Goal: Task Accomplishment & Management: Use online tool/utility

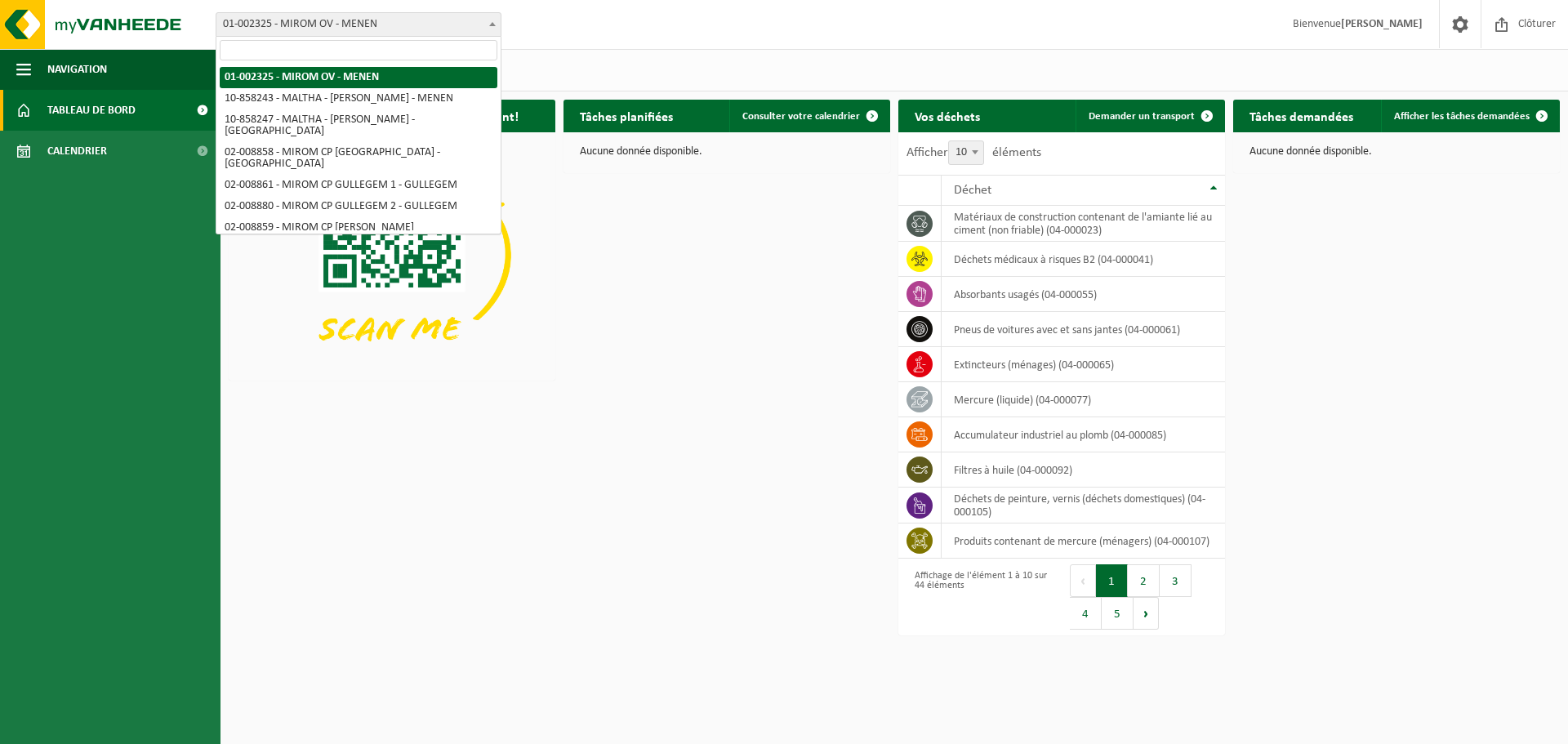
click at [354, 19] on span "01-002325 - MIROM OV - MENEN" at bounding box center [359, 25] width 284 height 23
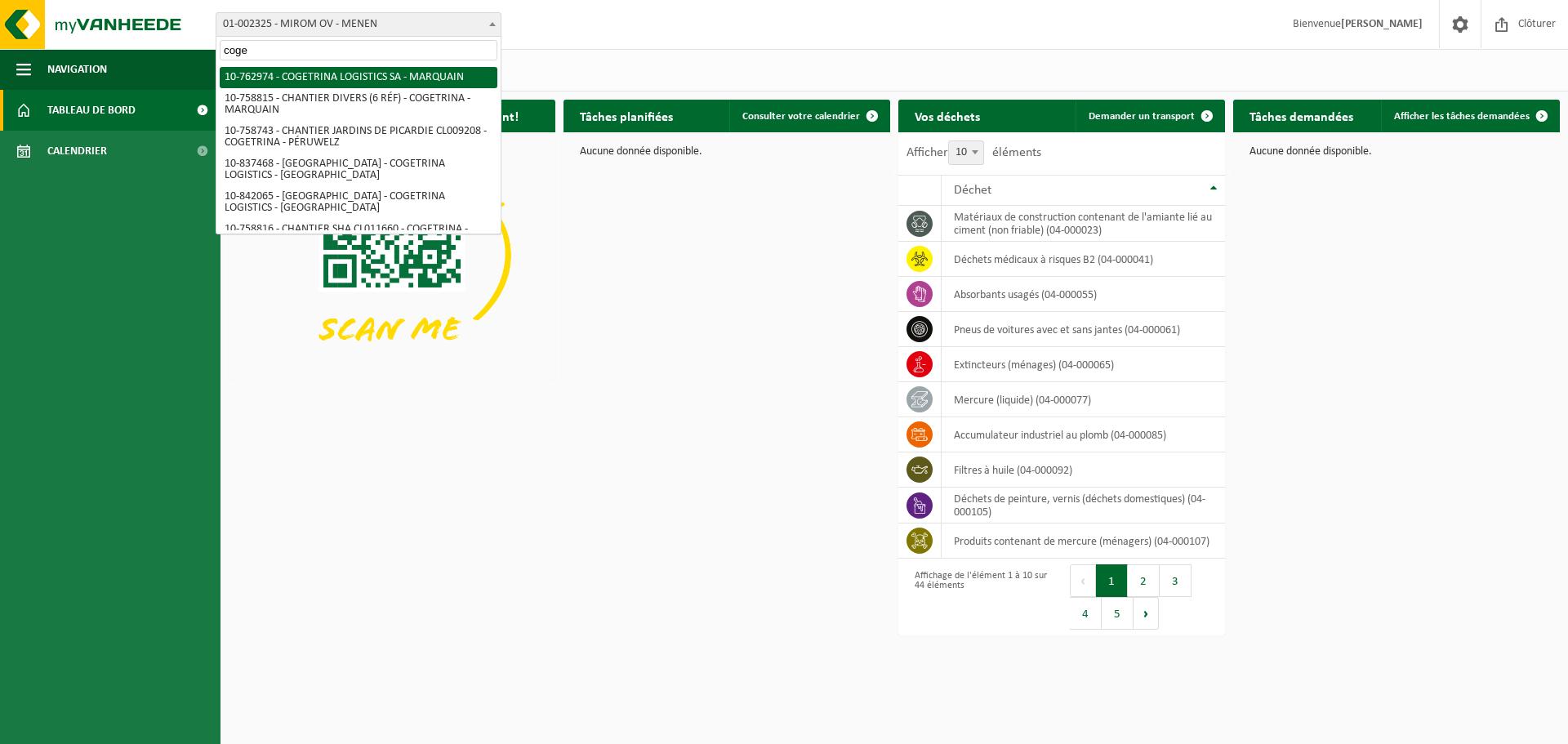
type input "coge"
select select "17600"
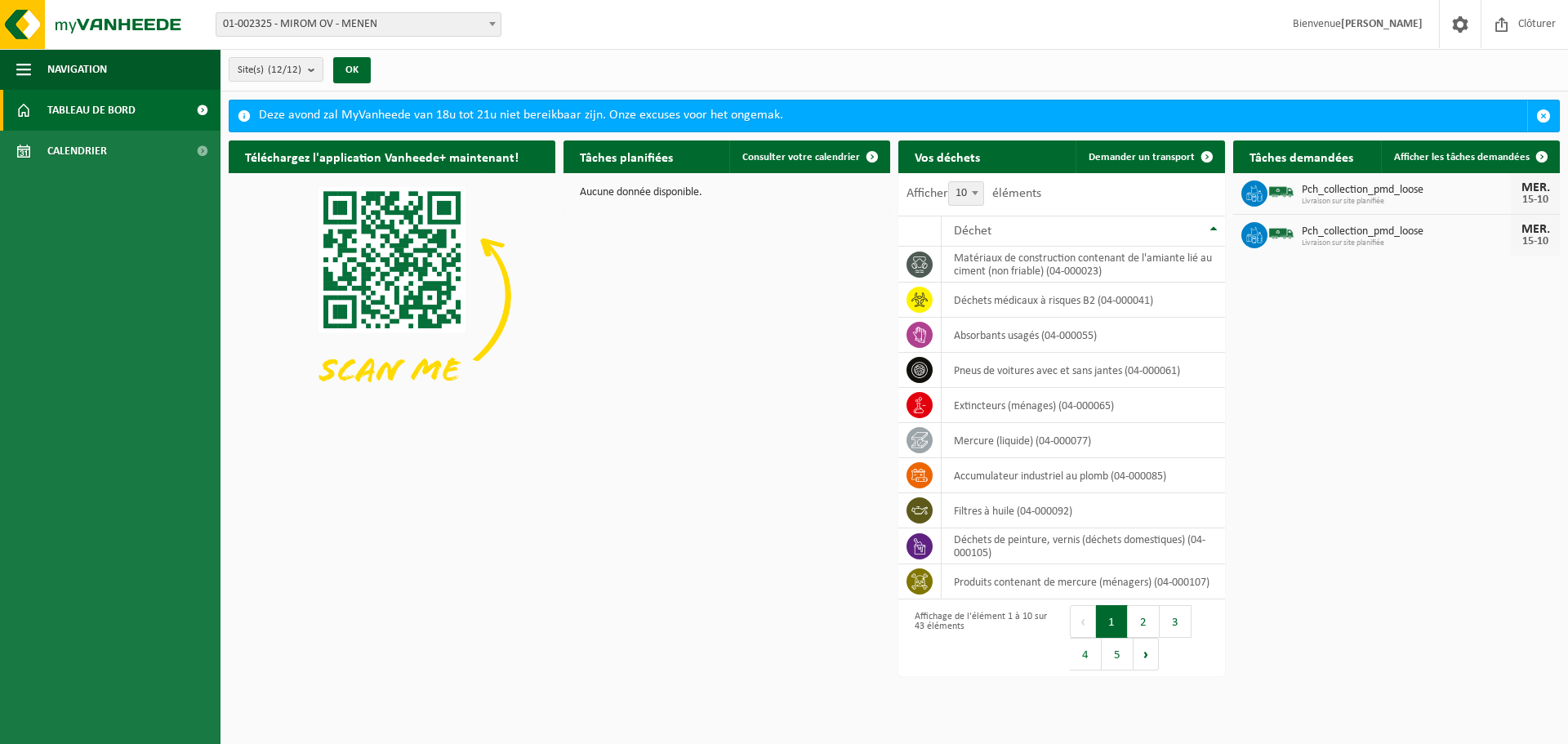
click at [420, 27] on span "01-002325 - MIROM OV - MENEN" at bounding box center [359, 25] width 284 height 23
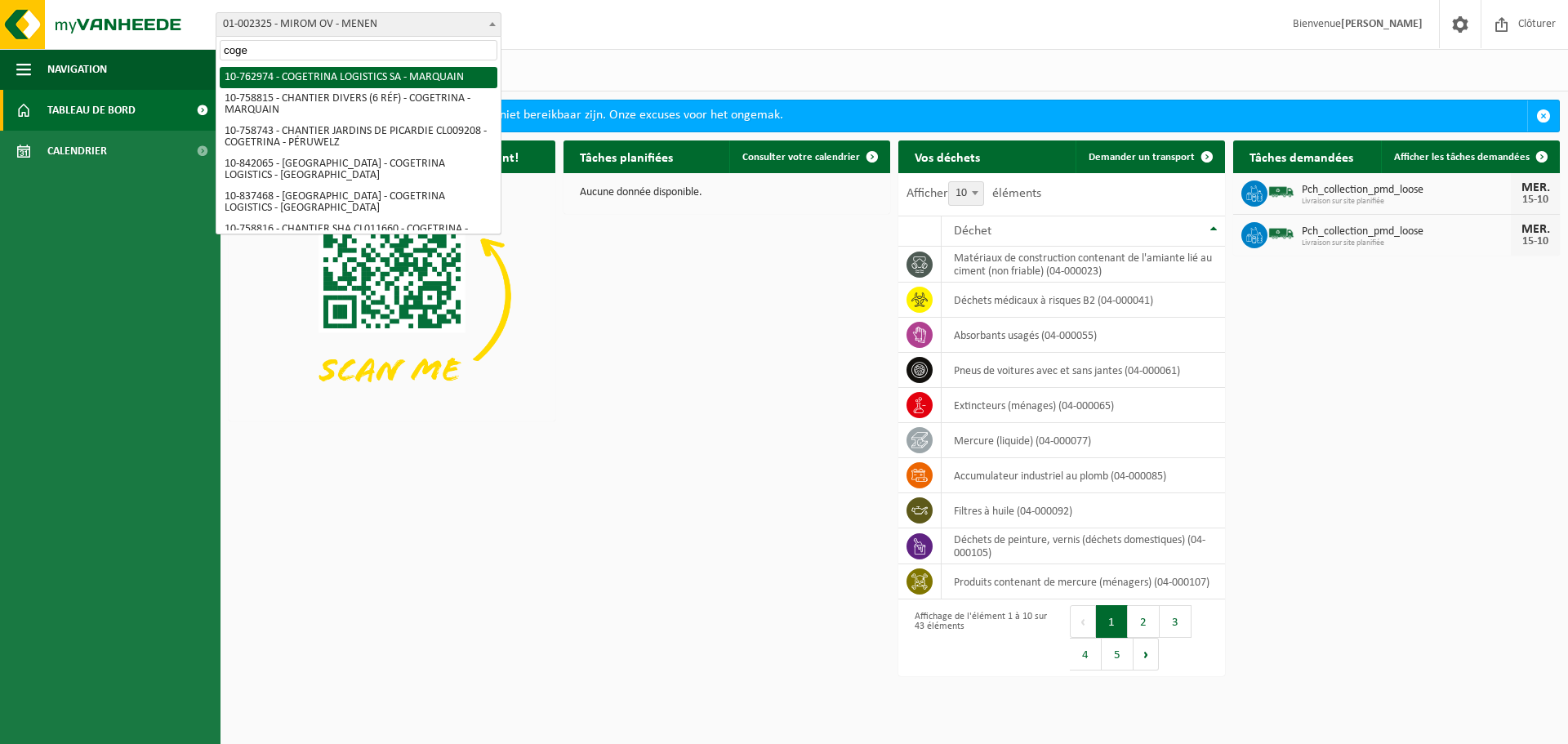
type input "coge"
select select "17600"
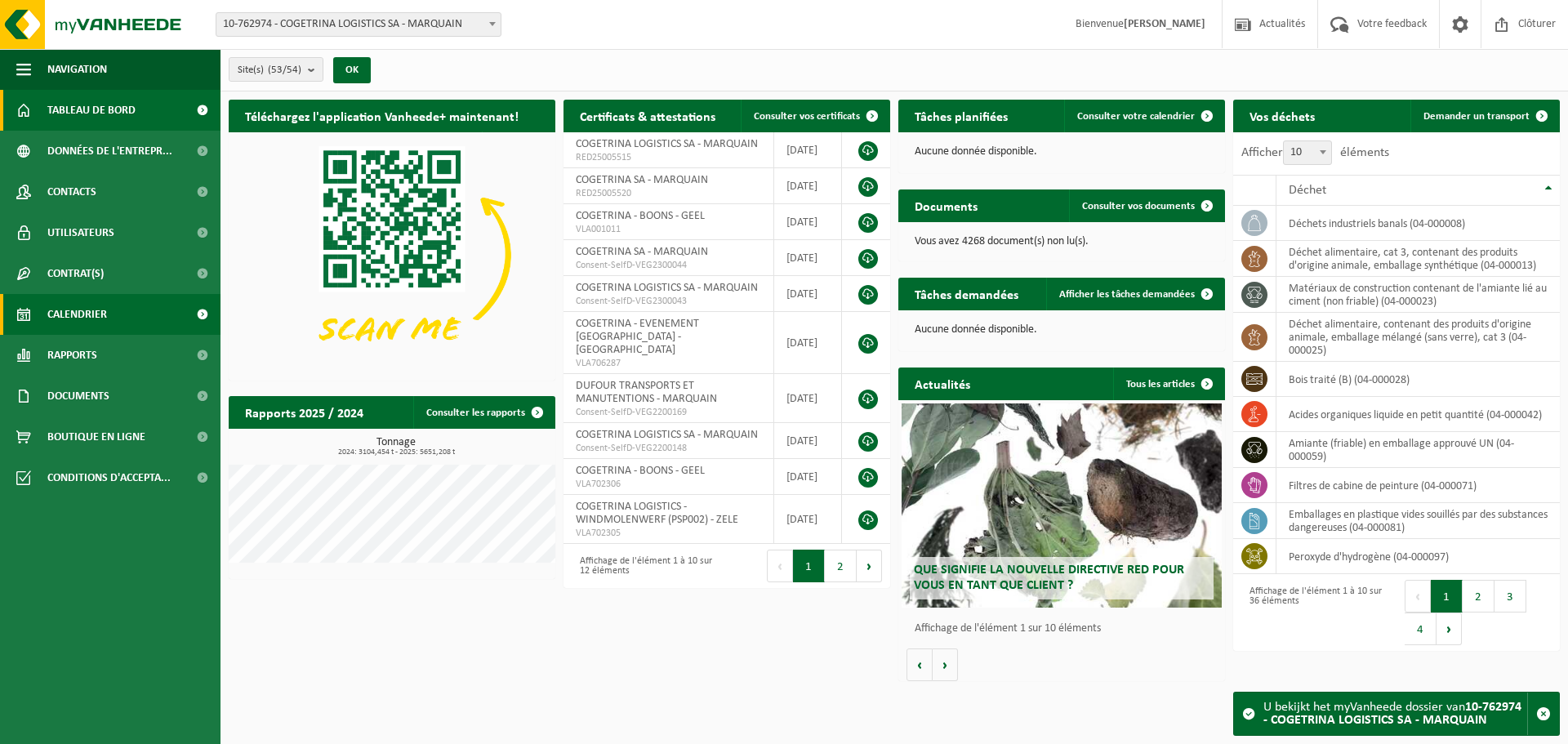
click at [69, 320] on span "Calendrier" at bounding box center [77, 314] width 59 height 41
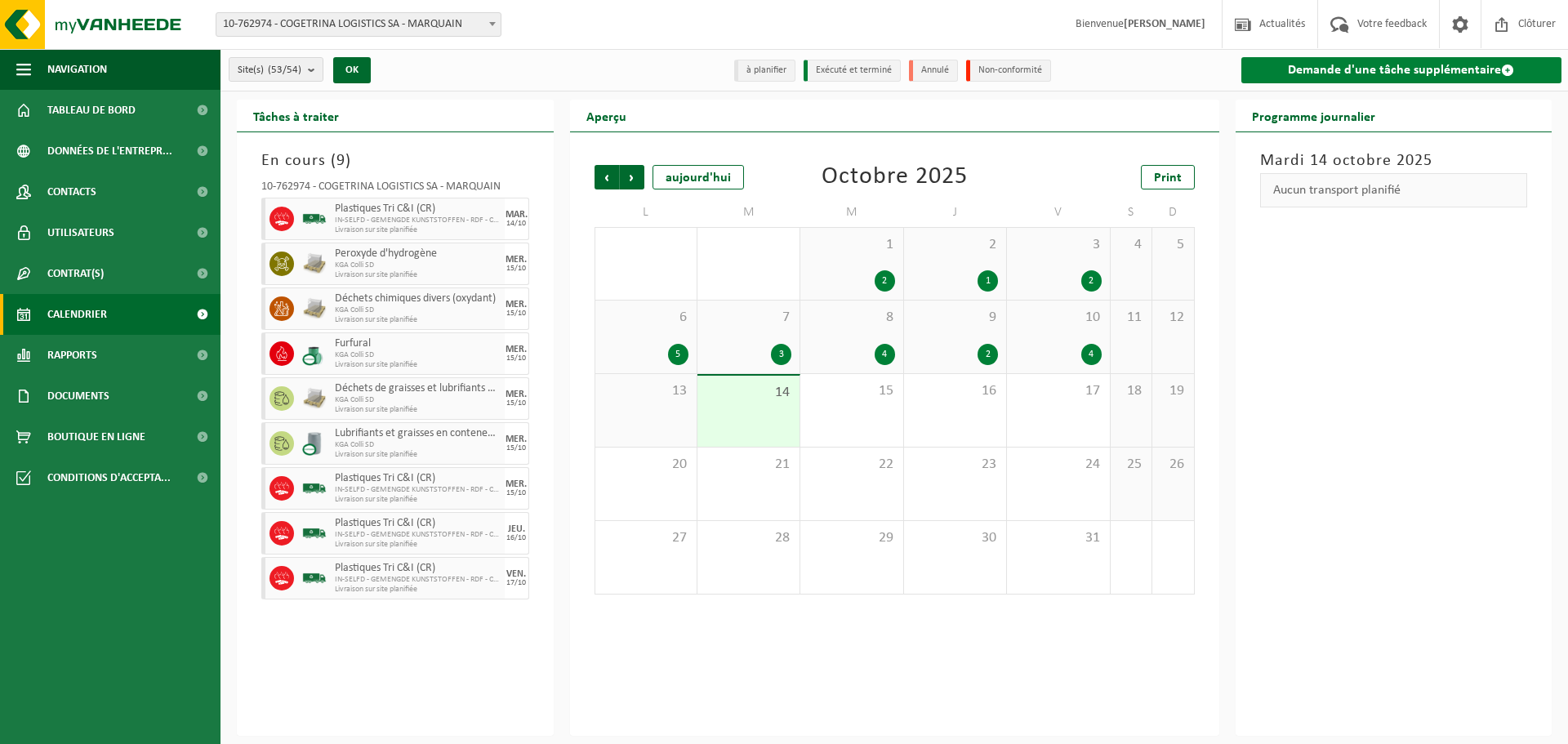
click at [1335, 65] on link "Demande d'une tâche supplémentaire" at bounding box center [1401, 70] width 321 height 26
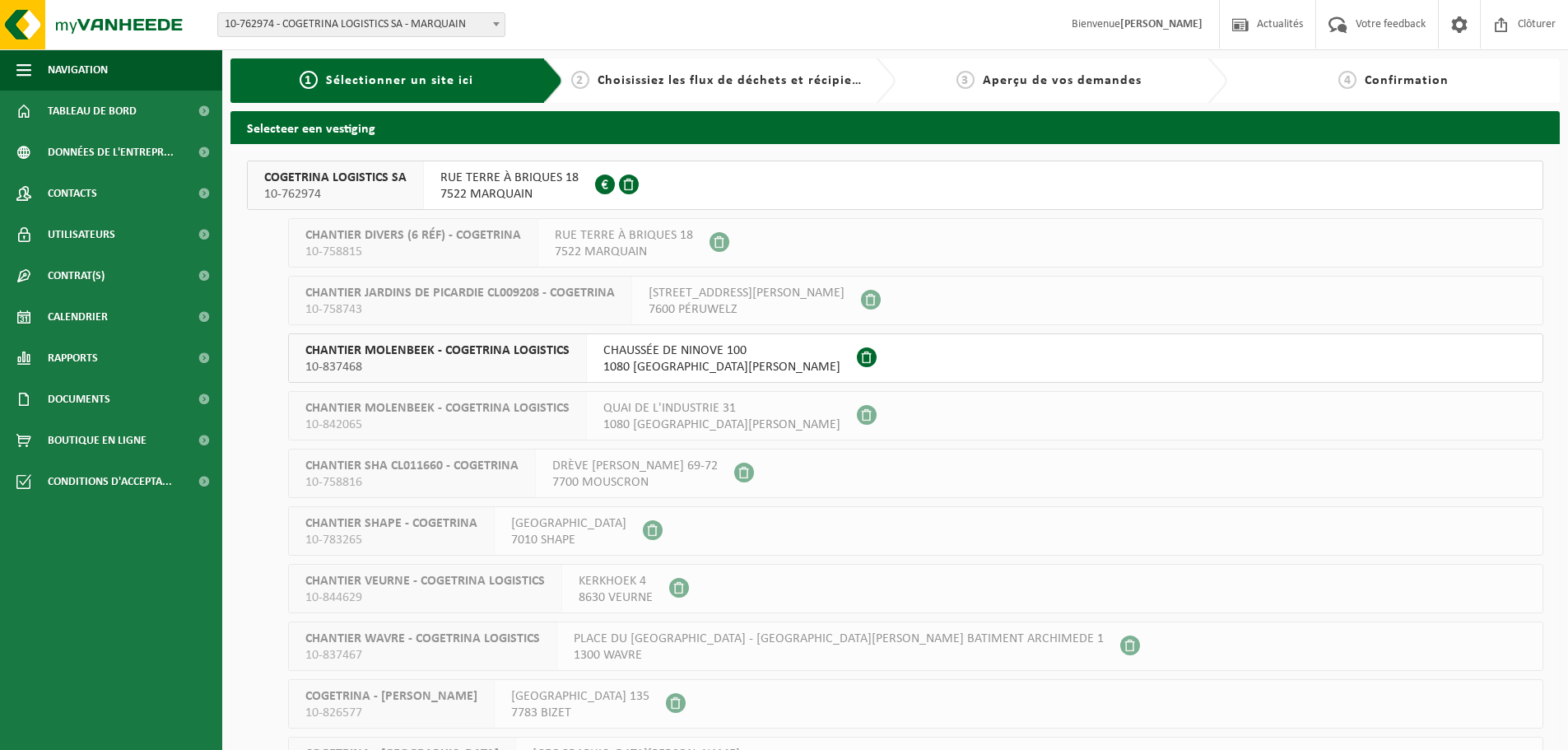
click at [606, 186] on span at bounding box center [605, 185] width 19 height 19
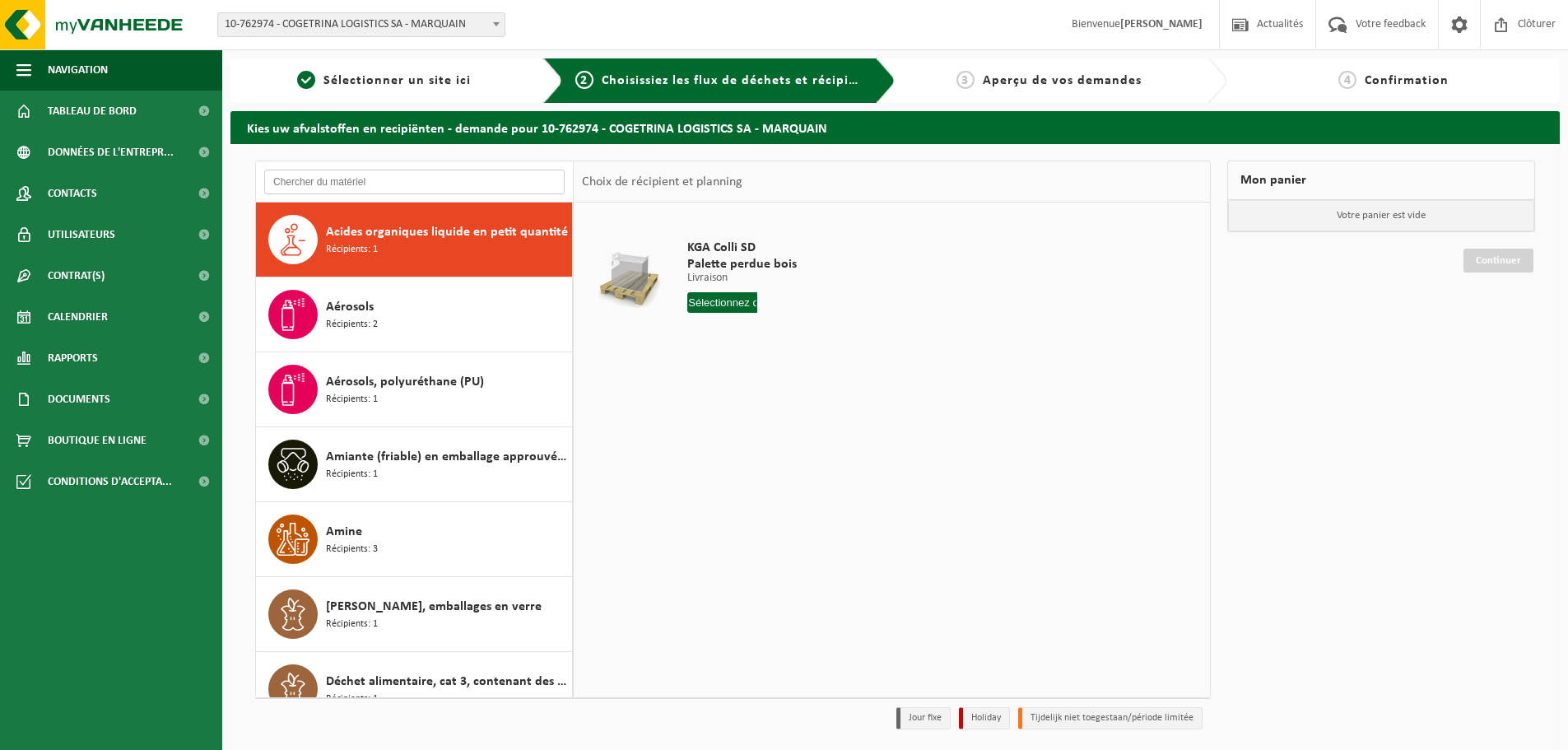
click at [391, 184] on input "text" at bounding box center [414, 182] width 301 height 25
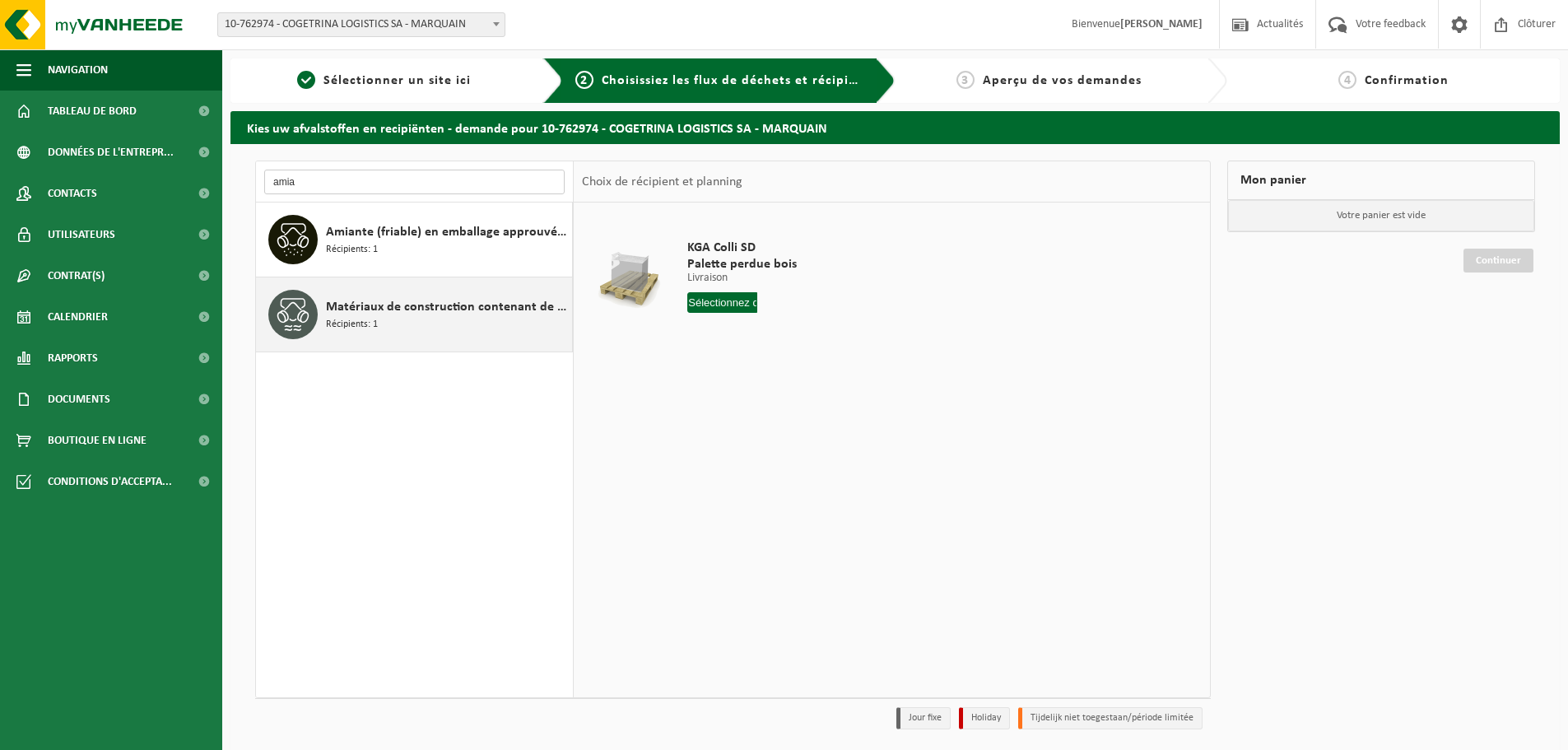
type input "amia"
click at [408, 310] on span "Matériaux de construction contenant de l'amiante lié au ciment (non friable)" at bounding box center [447, 306] width 242 height 19
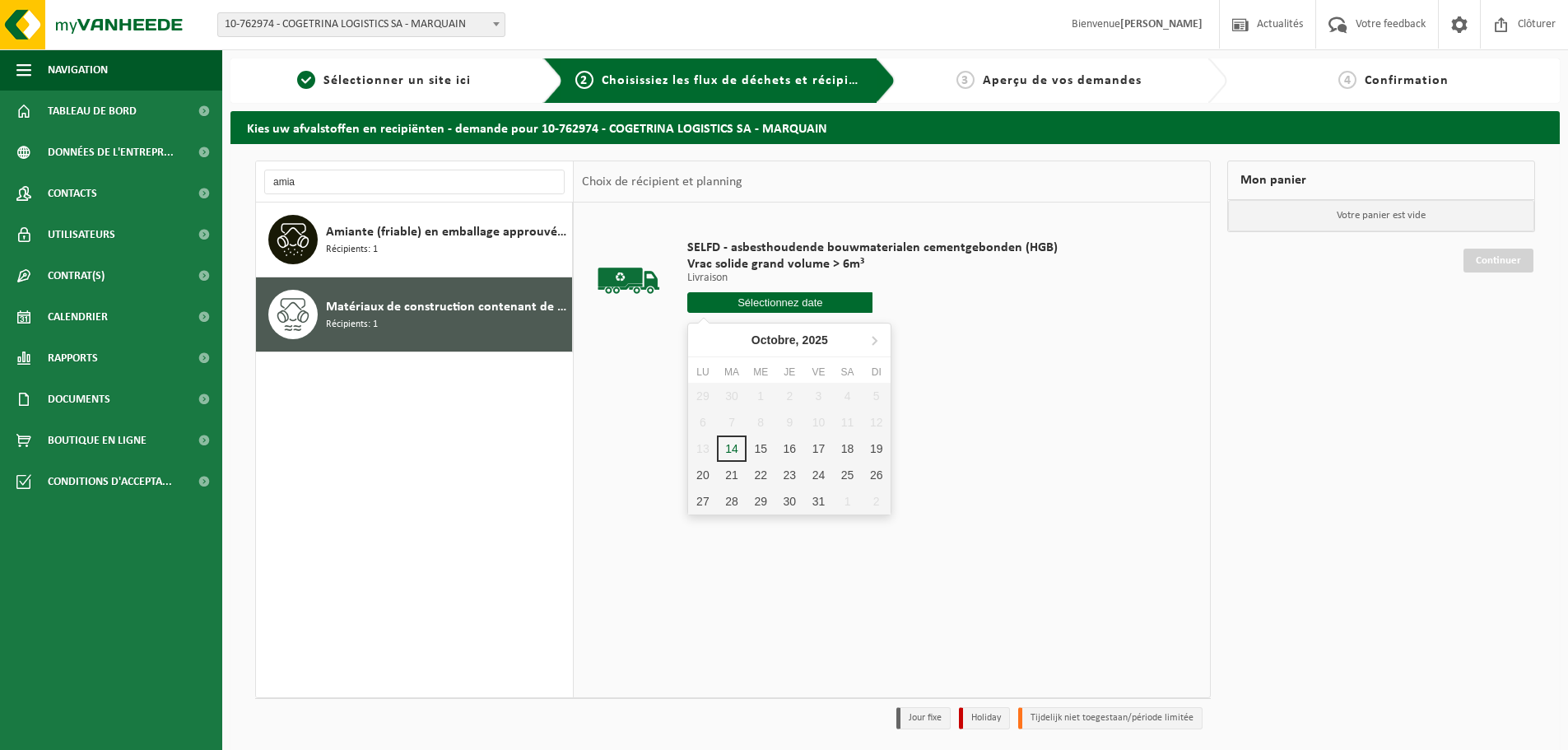
click at [774, 307] on input "text" at bounding box center [780, 302] width 186 height 20
click at [759, 445] on div "15" at bounding box center [761, 448] width 29 height 26
type input "à partir de 2025-10-15"
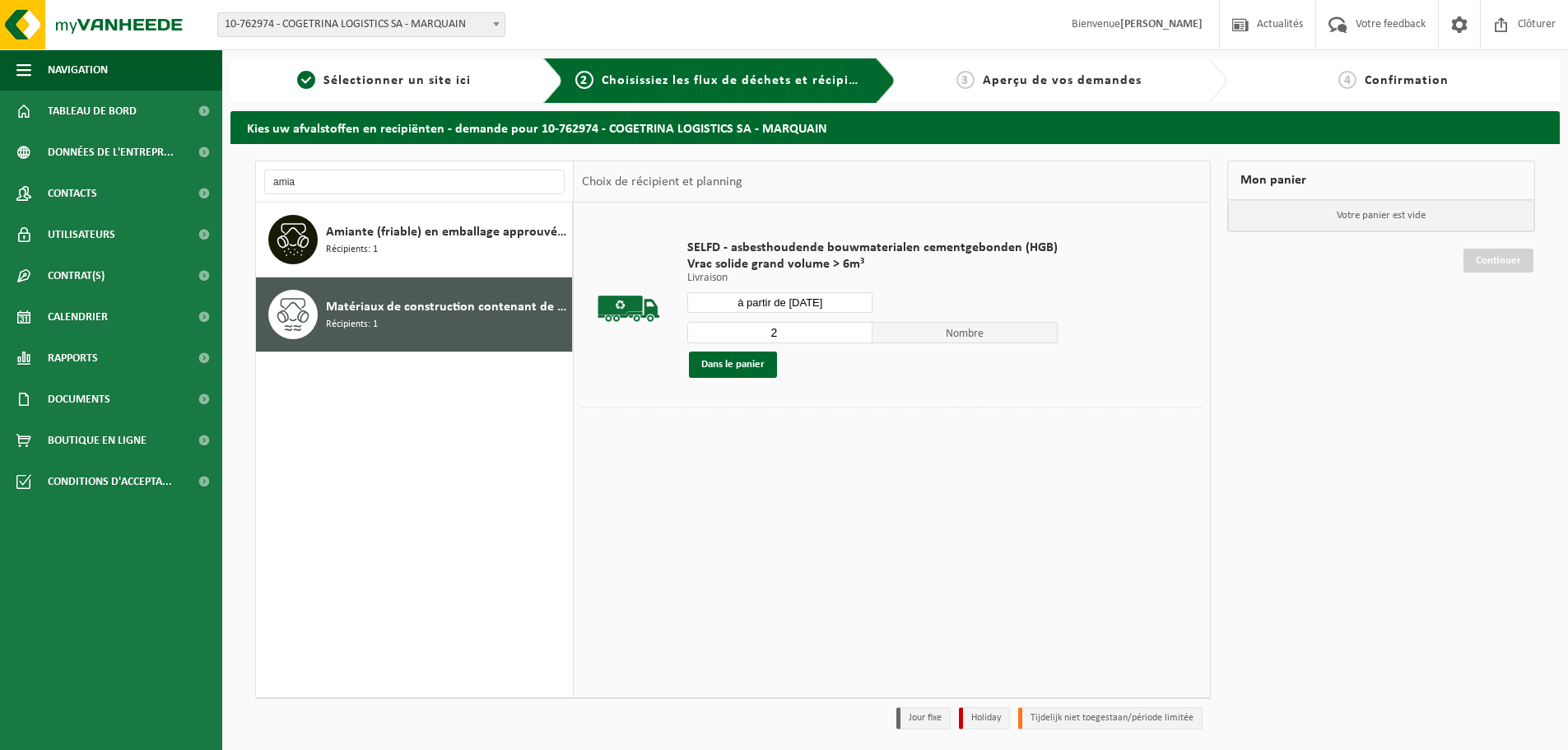
type input "2"
click at [859, 331] on input "2" at bounding box center [780, 332] width 186 height 21
click at [758, 369] on button "Dans le panier" at bounding box center [733, 364] width 88 height 26
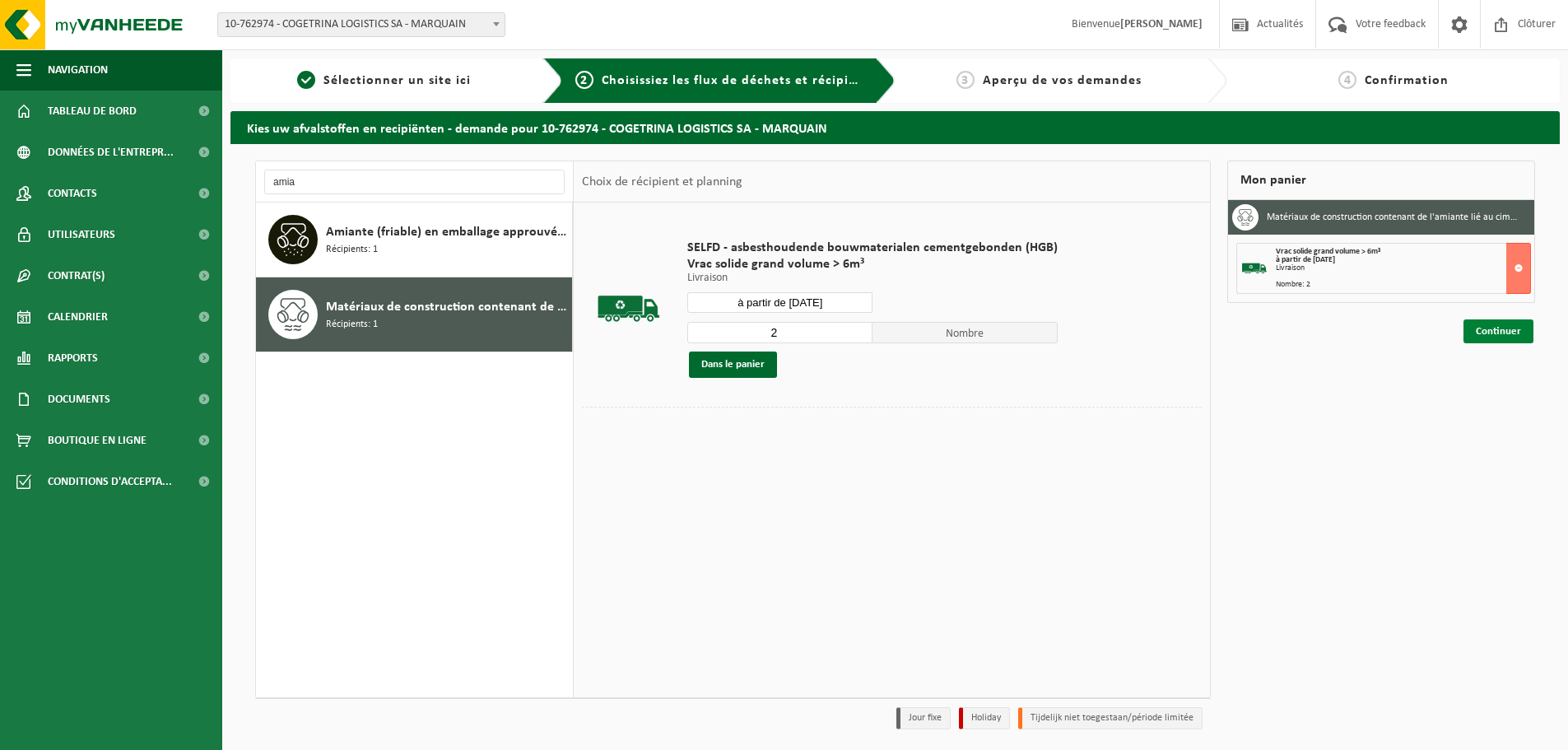
click at [1473, 341] on link "Continuer" at bounding box center [1498, 331] width 70 height 24
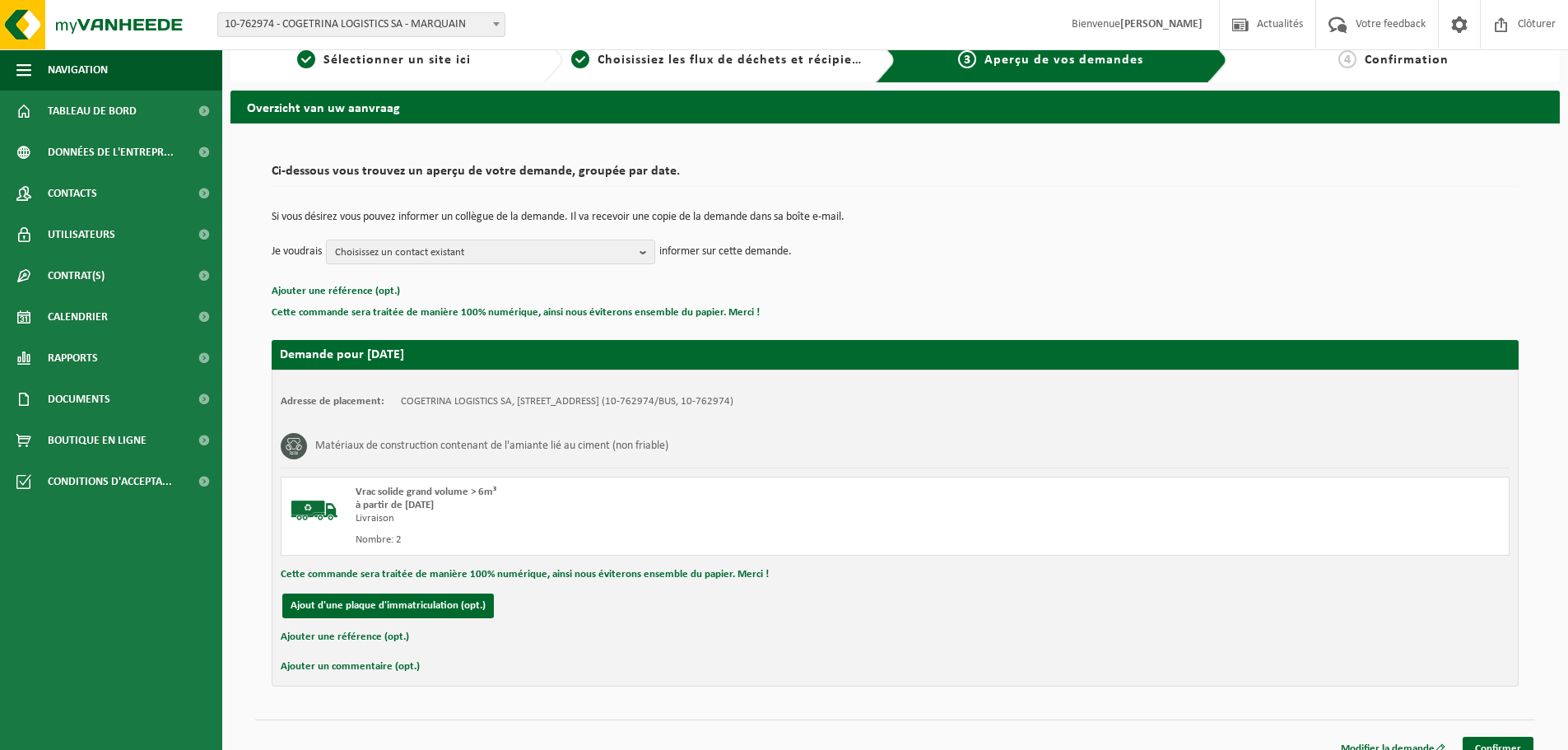
scroll to position [41, 0]
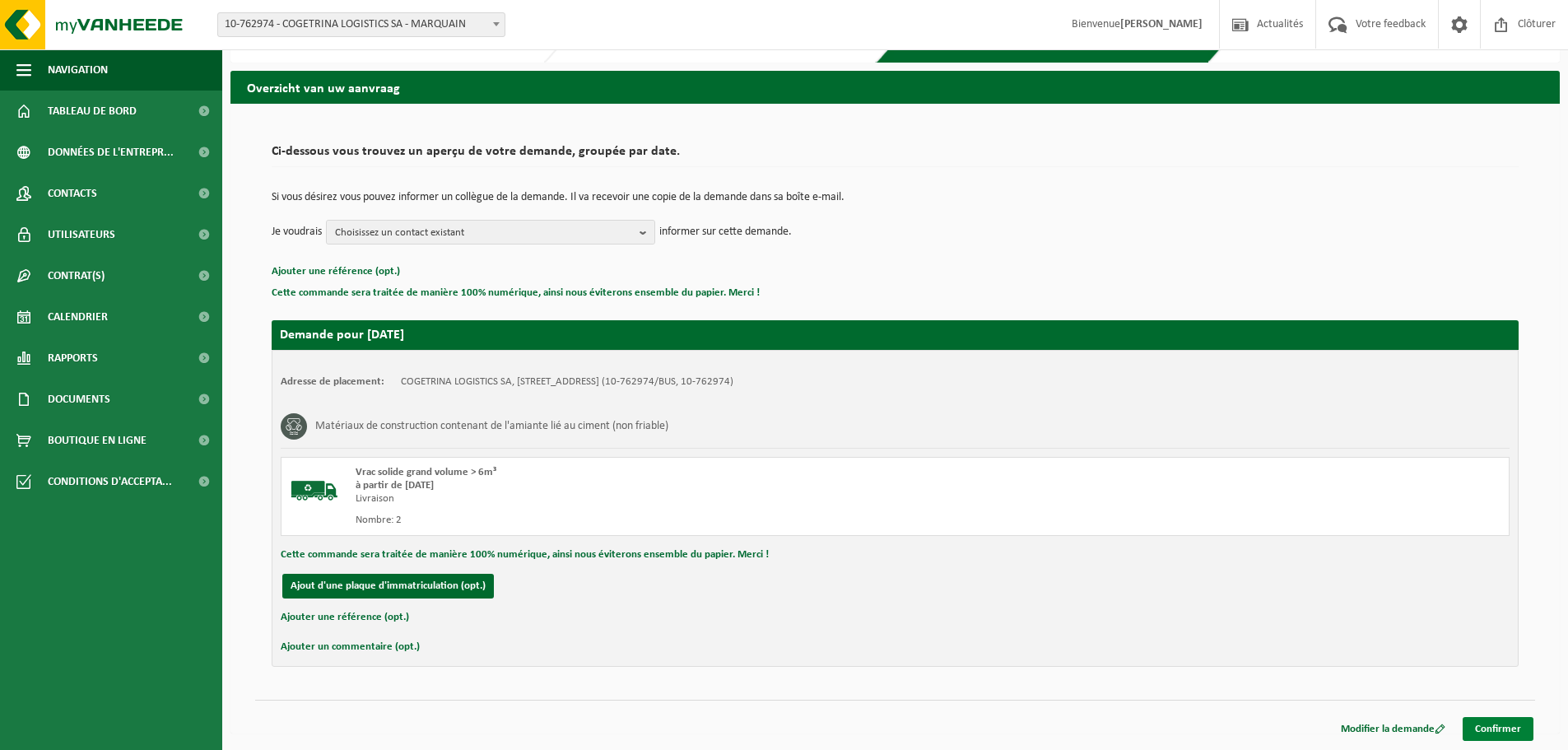
click at [1503, 736] on link "Confirmer" at bounding box center [1497, 729] width 71 height 24
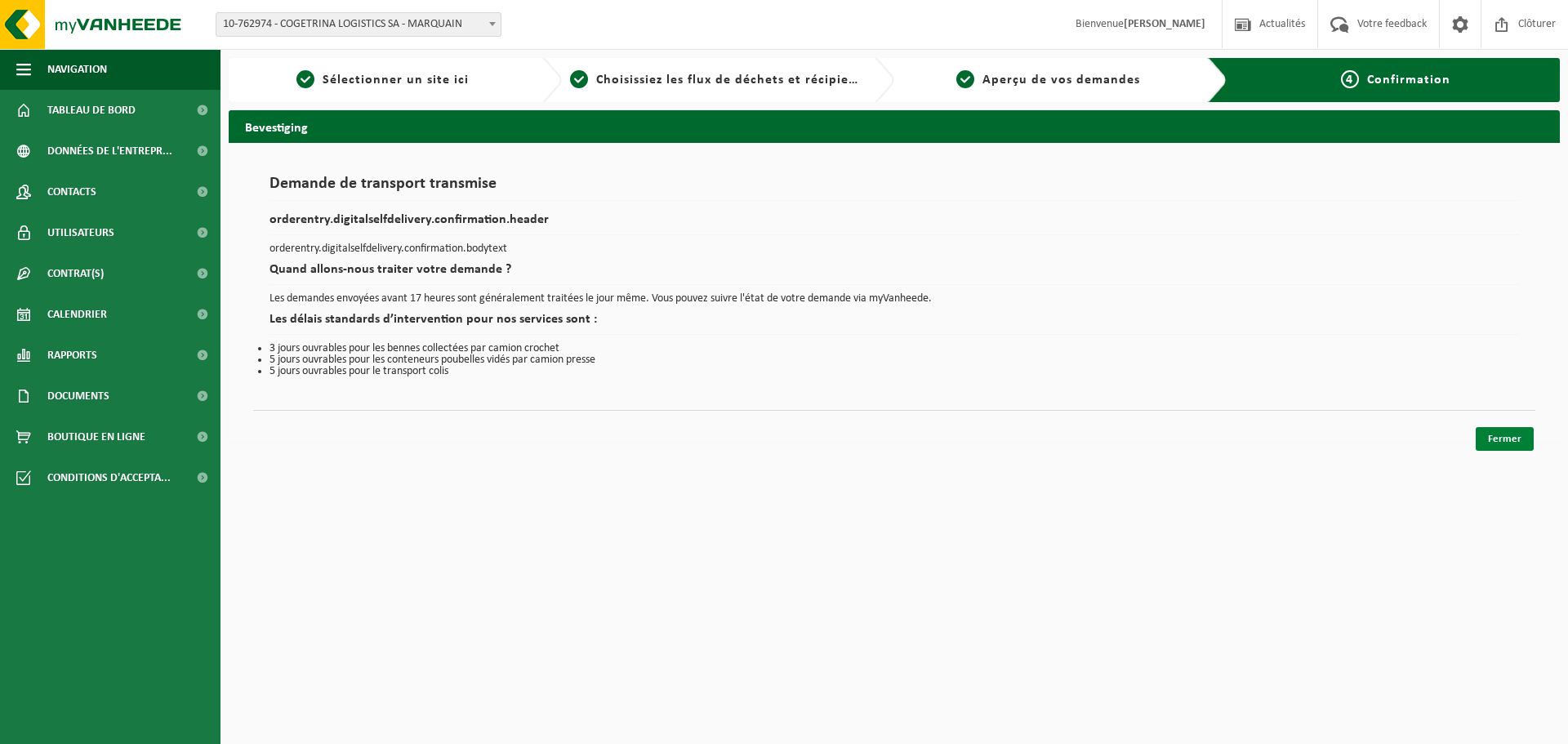
click at [1498, 433] on link "Fermer" at bounding box center [1505, 438] width 58 height 24
